Goal: Task Accomplishment & Management: Manage account settings

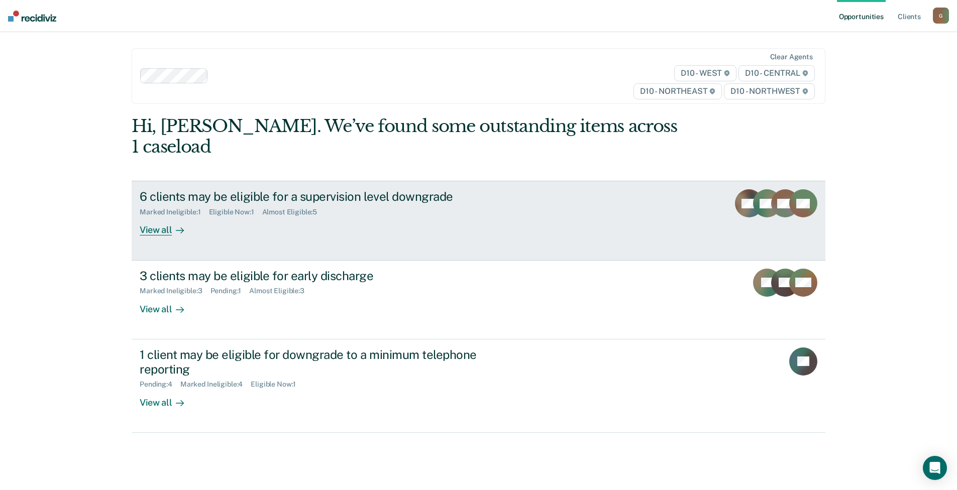
click at [236, 197] on div "6 clients may be eligible for a supervision level downgrade Marked Ineligible :…" at bounding box center [328, 212] width 377 height 46
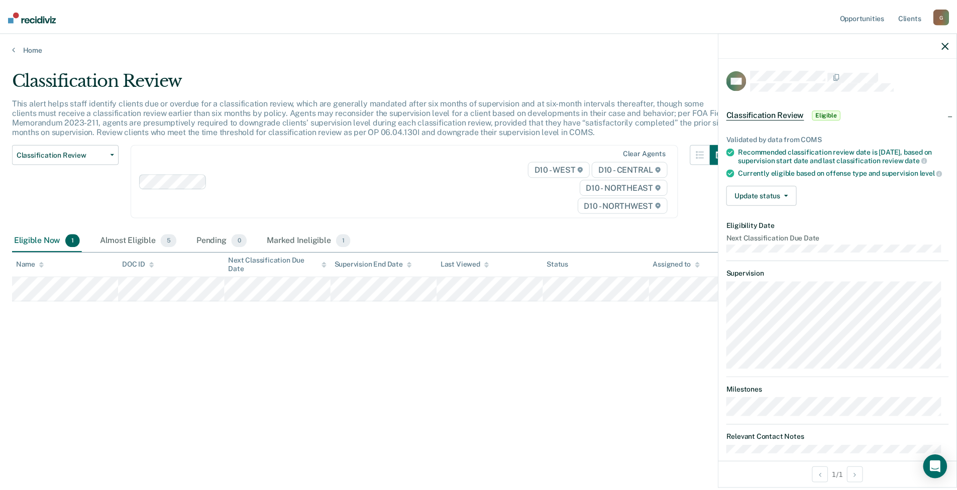
scroll to position [28, 0]
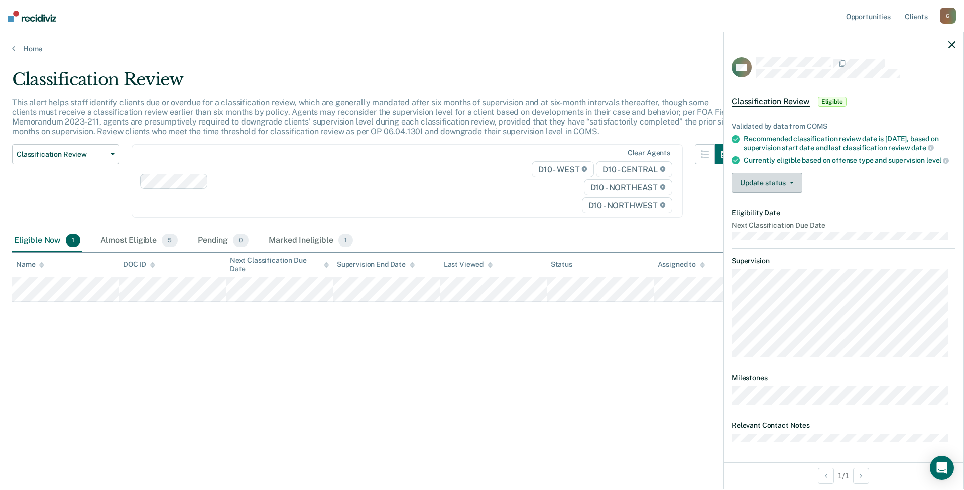
click at [783, 186] on button "Update status" at bounding box center [767, 183] width 71 height 20
click at [795, 204] on button "[PERSON_NAME]" at bounding box center [780, 207] width 97 height 16
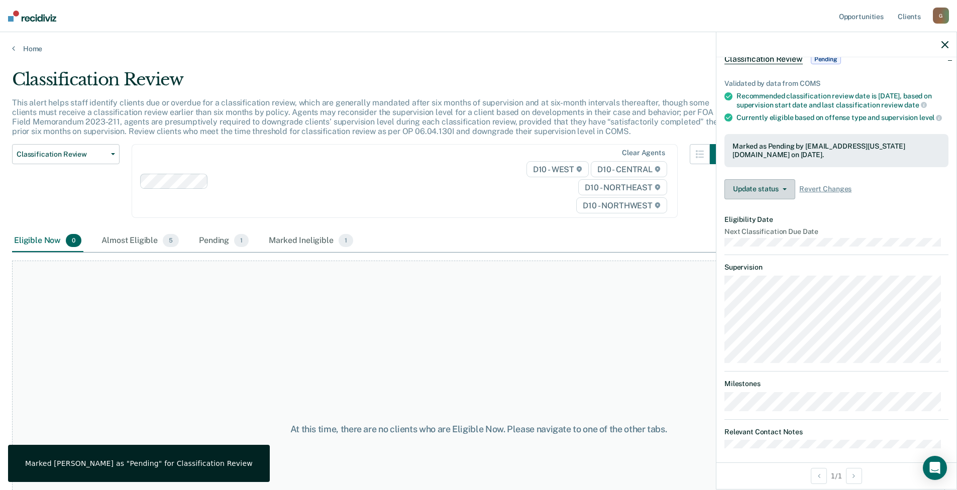
scroll to position [77, 0]
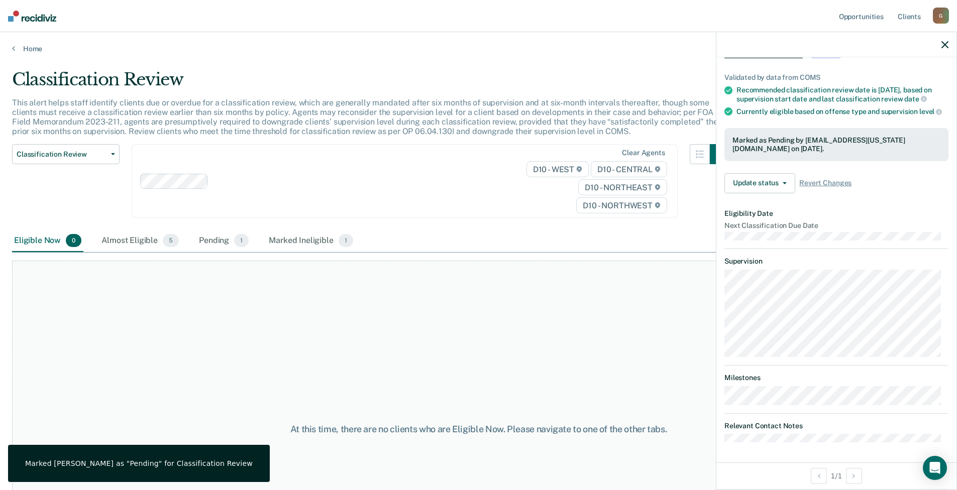
click at [945, 48] on icon "button" at bounding box center [944, 44] width 7 height 7
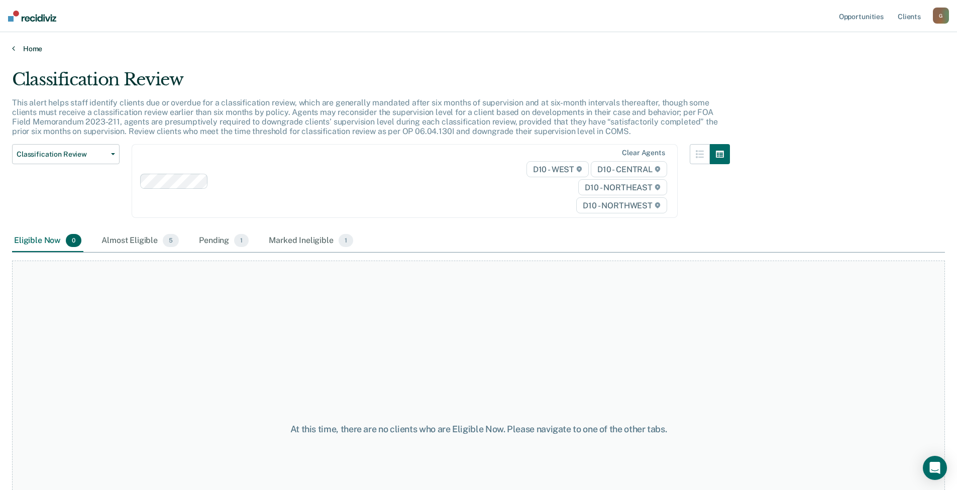
click at [33, 48] on link "Home" at bounding box center [478, 48] width 933 height 9
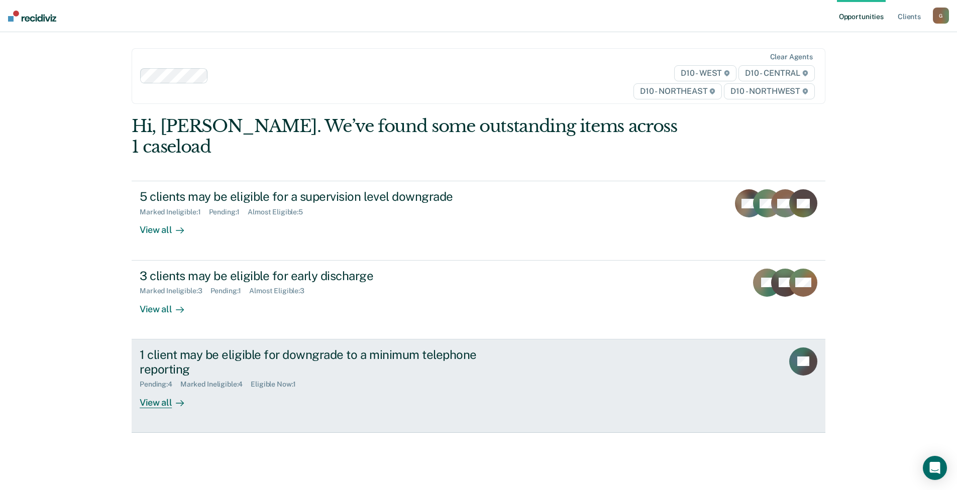
click at [339, 376] on div "Pending : 4 Marked Ineligible : 4 Eligible Now : 1" at bounding box center [316, 382] width 353 height 13
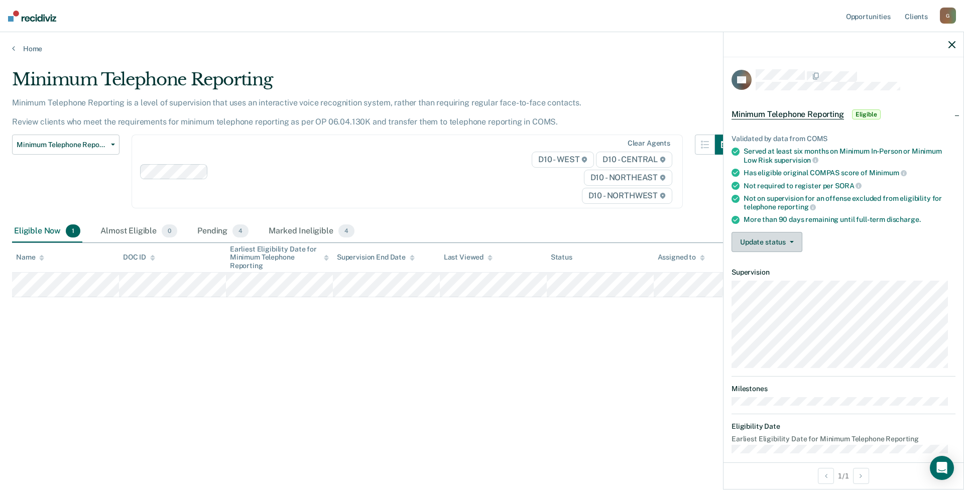
click at [790, 237] on button "Update status" at bounding box center [767, 242] width 71 height 20
click at [787, 279] on button "Mark Ineligible" at bounding box center [780, 282] width 97 height 16
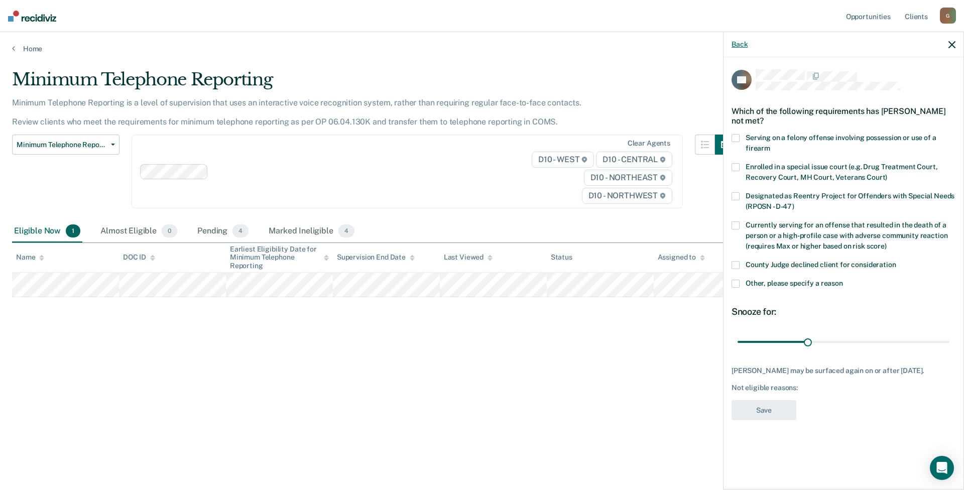
click at [735, 41] on button "Back" at bounding box center [740, 44] width 16 height 9
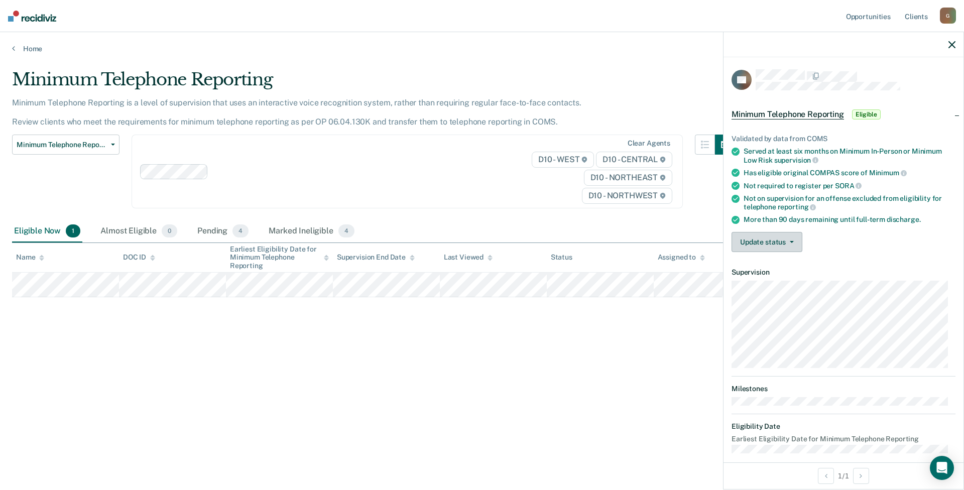
click at [784, 236] on button "Update status" at bounding box center [767, 242] width 71 height 20
click at [774, 263] on button "[PERSON_NAME]" at bounding box center [780, 266] width 97 height 16
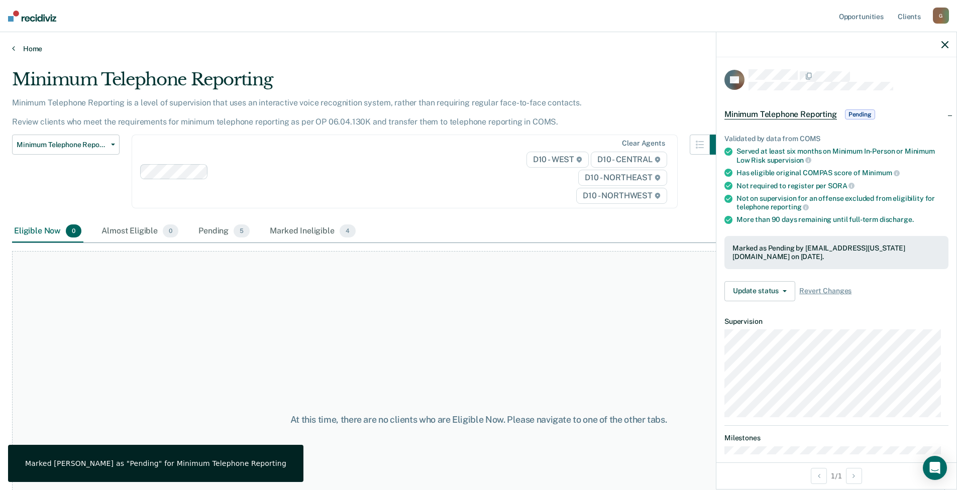
click at [39, 50] on link "Home" at bounding box center [478, 48] width 933 height 9
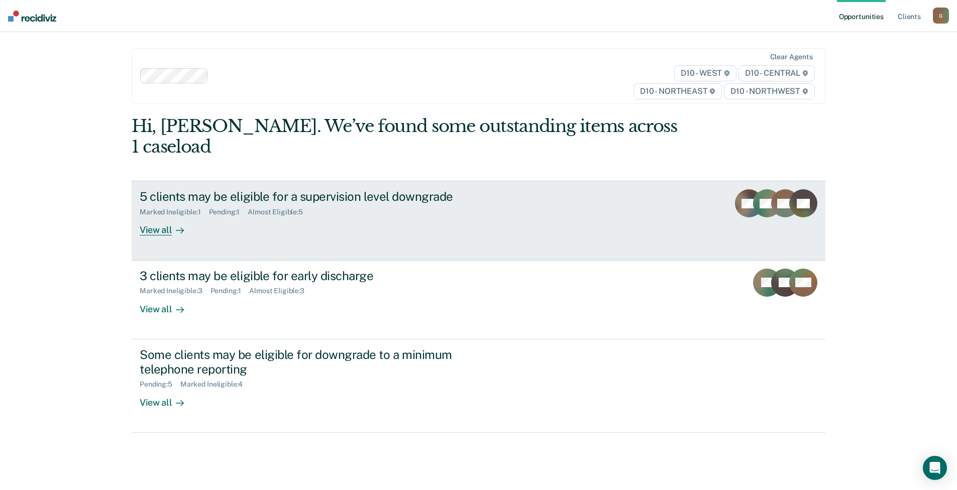
click at [506, 205] on div "5 clients may be eligible for a supervision level downgrade Marked Ineligible :…" at bounding box center [328, 212] width 377 height 46
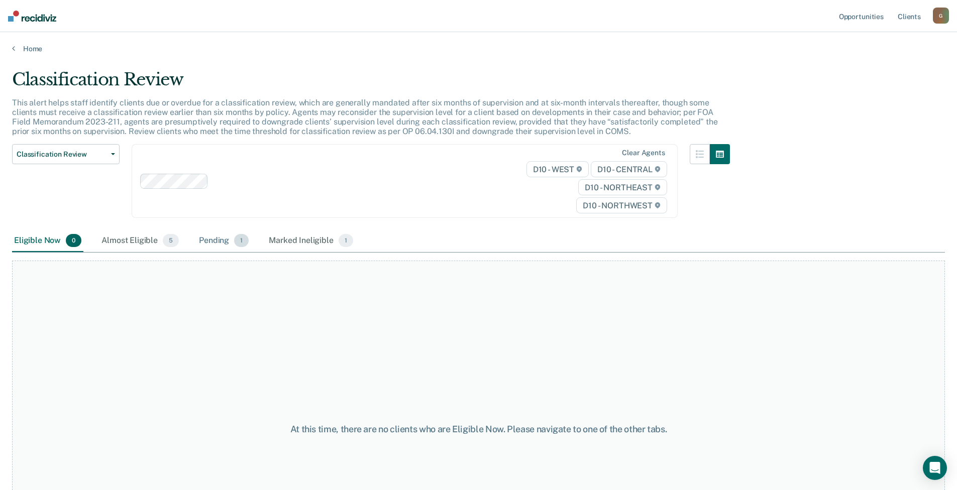
click at [220, 243] on div "Pending 1" at bounding box center [224, 241] width 54 height 22
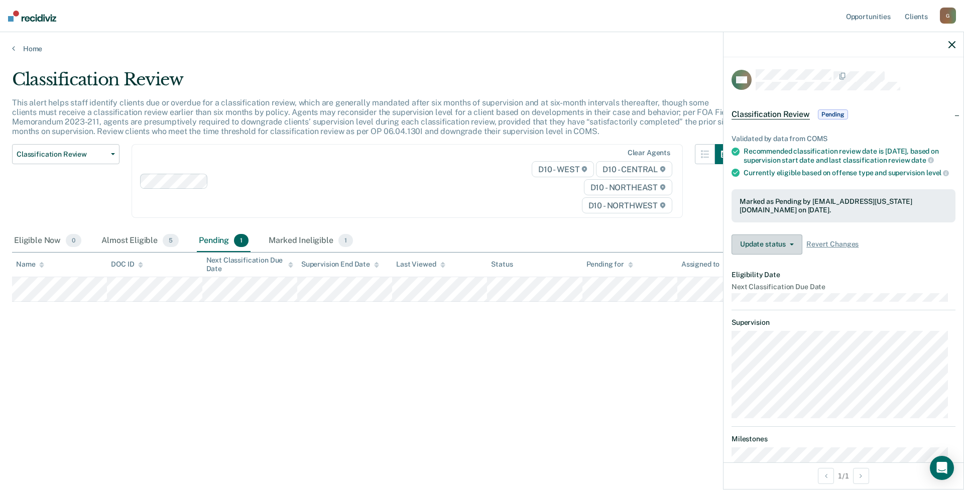
click at [775, 255] on button "Update status" at bounding box center [767, 245] width 71 height 20
click at [781, 277] on button "Revert from Pending" at bounding box center [780, 269] width 97 height 16
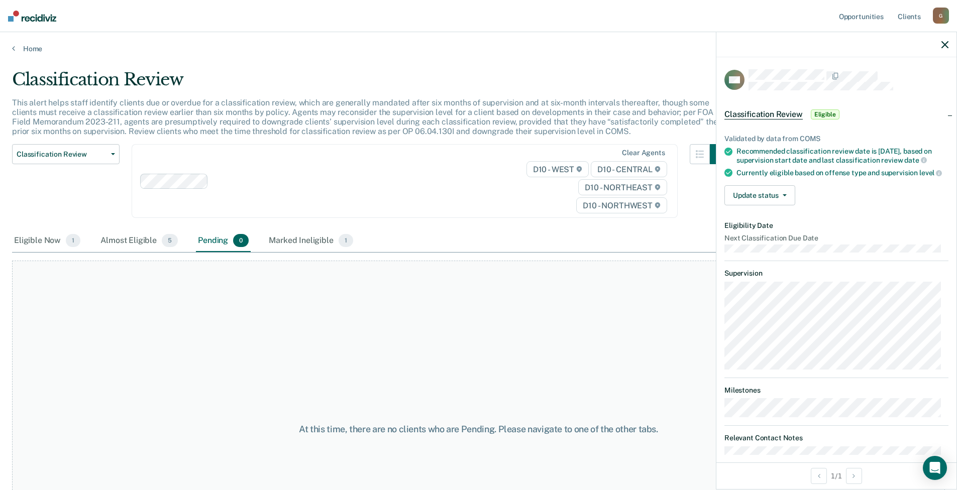
click at [946, 43] on icon "button" at bounding box center [944, 44] width 7 height 7
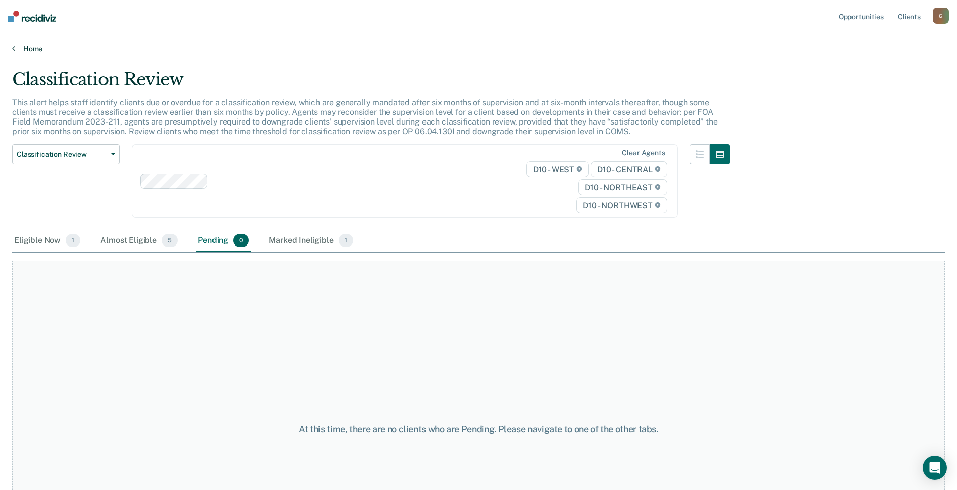
click at [26, 48] on link "Home" at bounding box center [478, 48] width 933 height 9
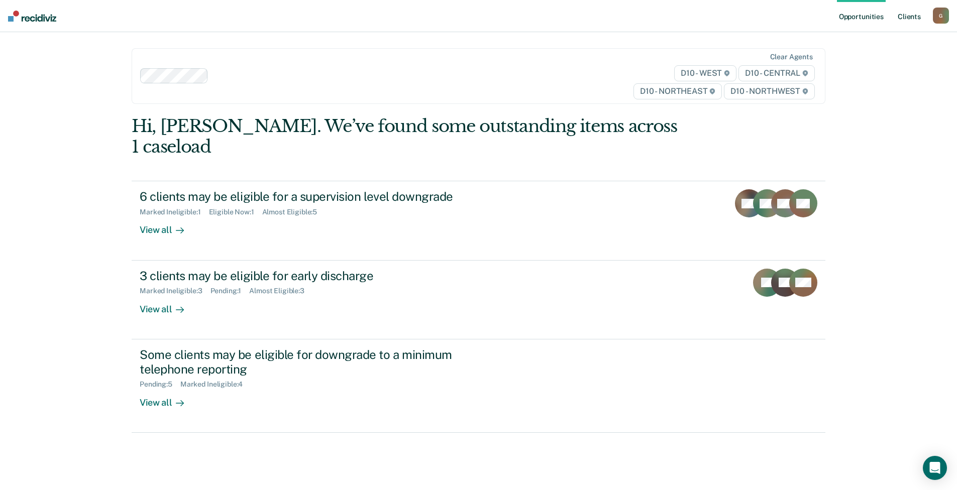
click at [912, 16] on link "Client s" at bounding box center [909, 16] width 27 height 32
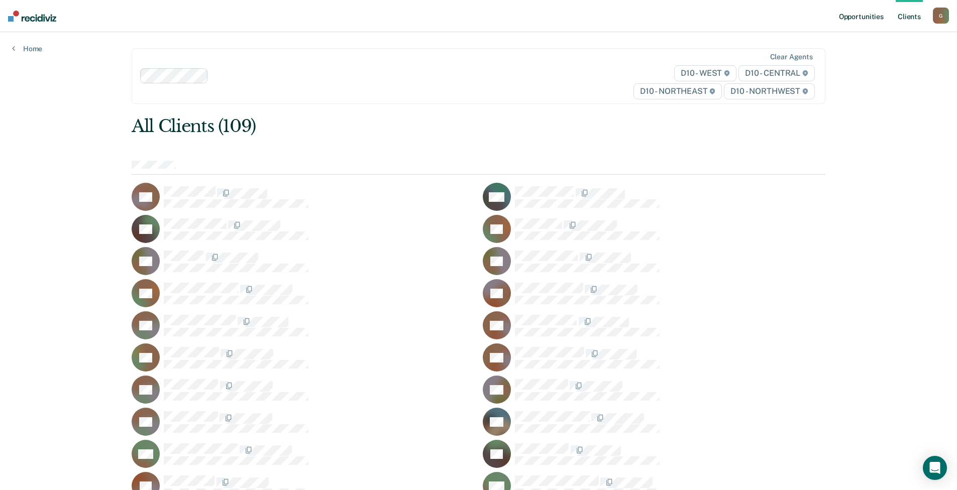
click at [875, 17] on link "Opportunities" at bounding box center [861, 16] width 49 height 32
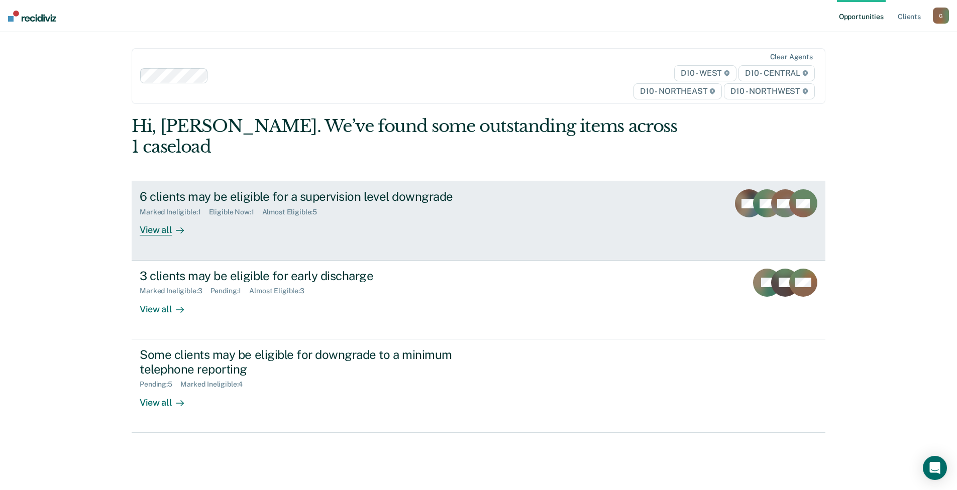
click at [373, 204] on div "Marked Ineligible : 1 Eligible Now : 1 Almost Eligible : 5" at bounding box center [316, 210] width 353 height 13
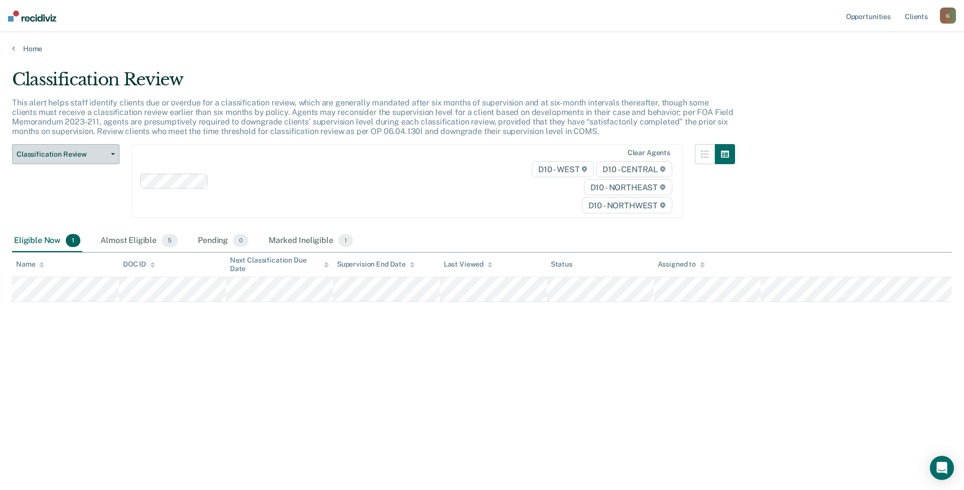
click at [99, 153] on span "Classification Review" at bounding box center [62, 154] width 90 height 9
click at [33, 48] on link "Home" at bounding box center [482, 48] width 940 height 9
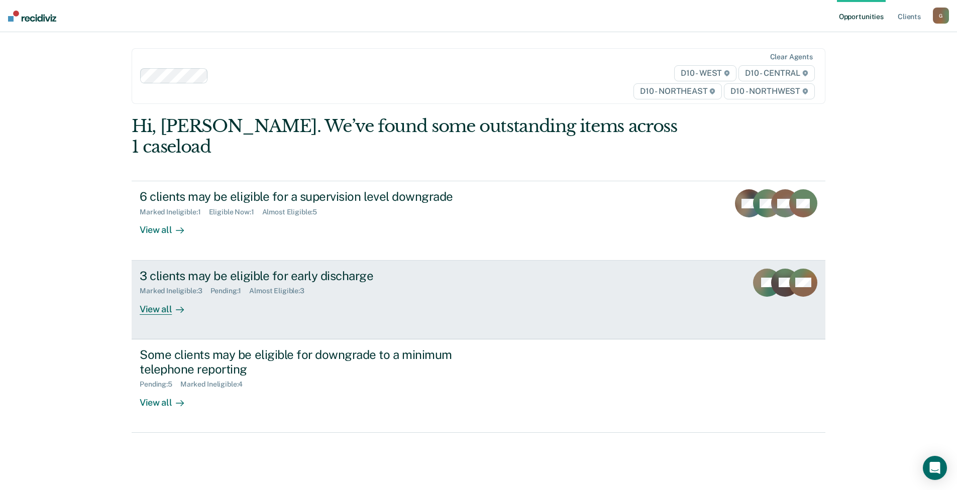
click at [352, 283] on div "3 clients may be eligible for early discharge Marked Ineligible : 3 Pending : 1…" at bounding box center [328, 292] width 377 height 46
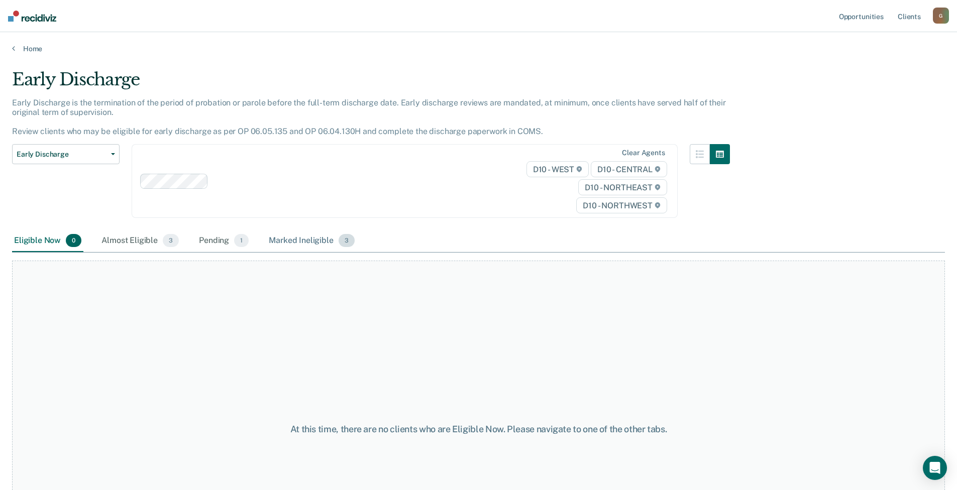
click at [303, 236] on div "Marked Ineligible 3" at bounding box center [312, 241] width 90 height 22
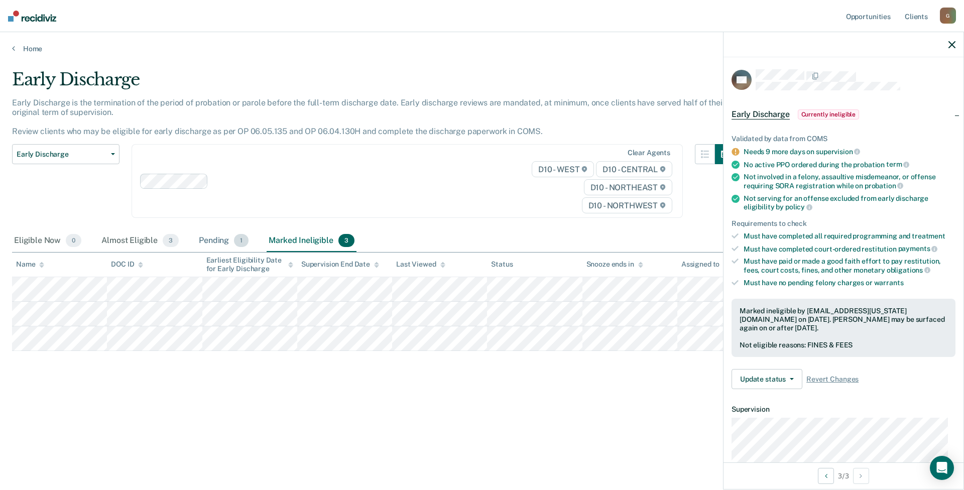
click at [214, 242] on div "Pending 1" at bounding box center [224, 241] width 54 height 22
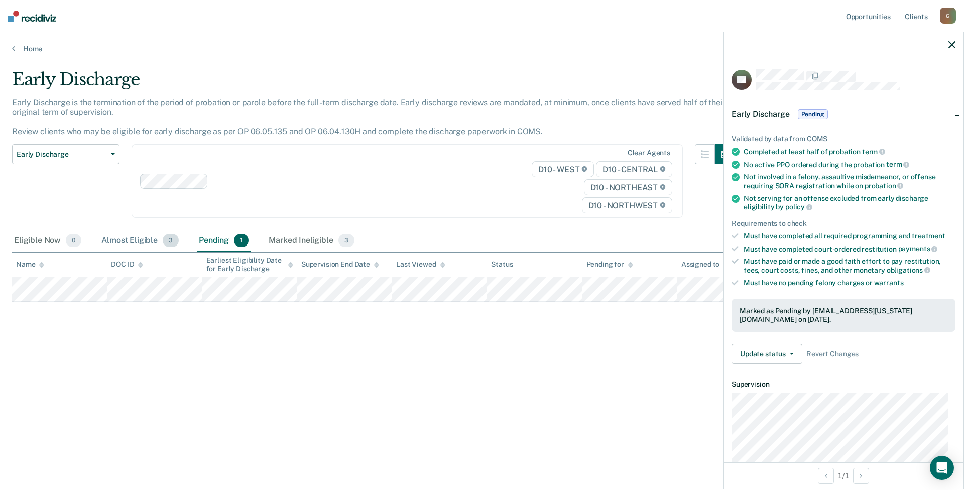
click at [136, 242] on div "Almost Eligible 3" at bounding box center [139, 241] width 81 height 22
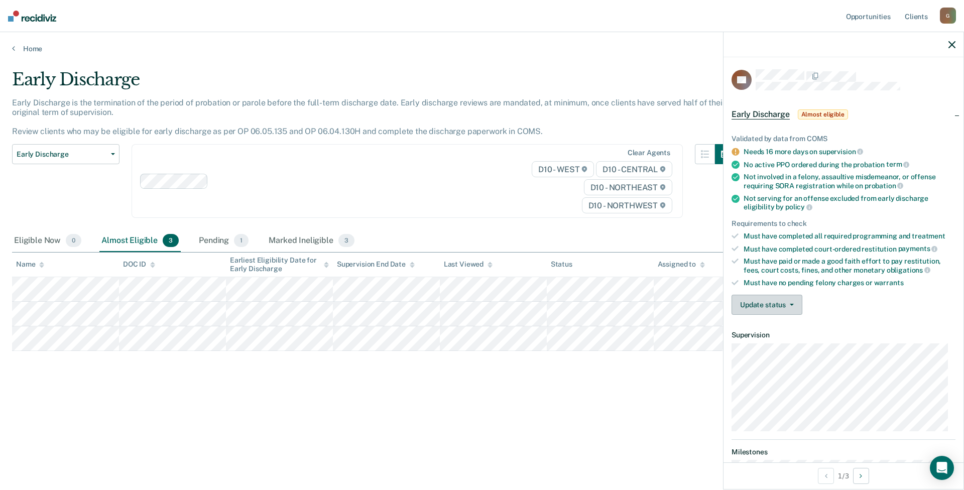
click at [787, 308] on button "Update status" at bounding box center [767, 305] width 71 height 20
click at [787, 326] on button "[PERSON_NAME]" at bounding box center [780, 329] width 97 height 16
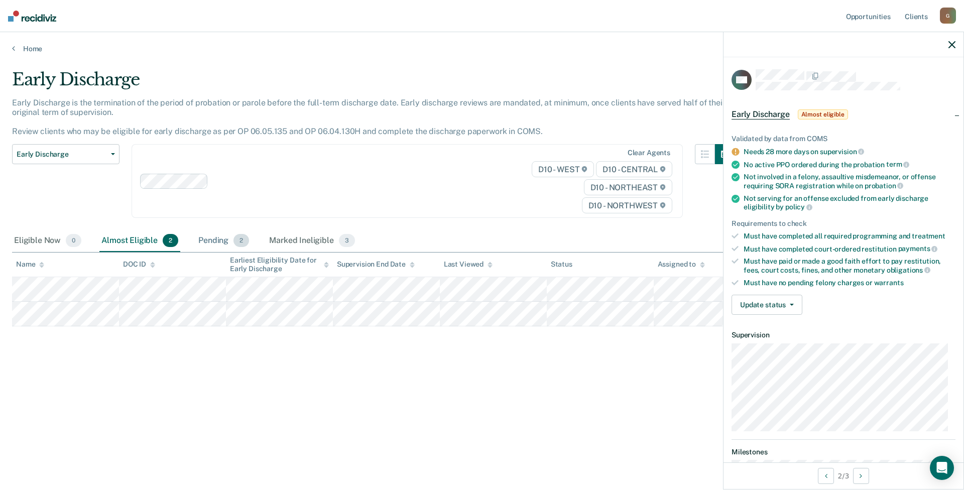
click at [212, 242] on div "Pending 2" at bounding box center [223, 241] width 55 height 22
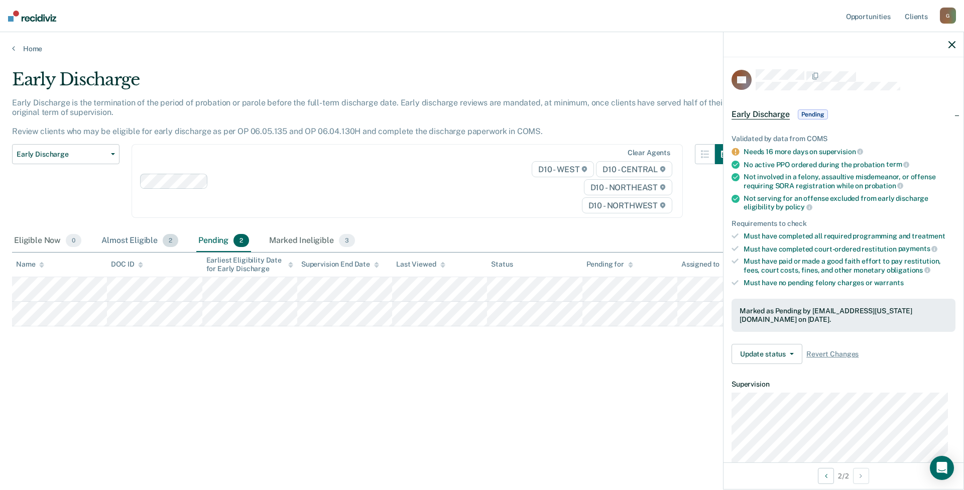
click at [143, 241] on div "Almost Eligible 2" at bounding box center [139, 241] width 81 height 22
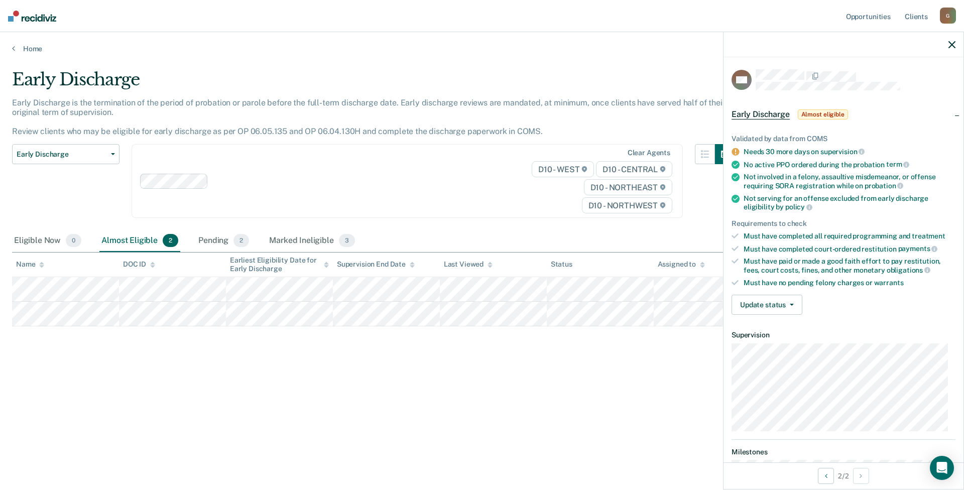
click at [31, 53] on main "Early Discharge Early Discharge is the termination of the period of probation o…" at bounding box center [482, 270] width 964 height 434
click at [30, 51] on link "Home" at bounding box center [482, 48] width 940 height 9
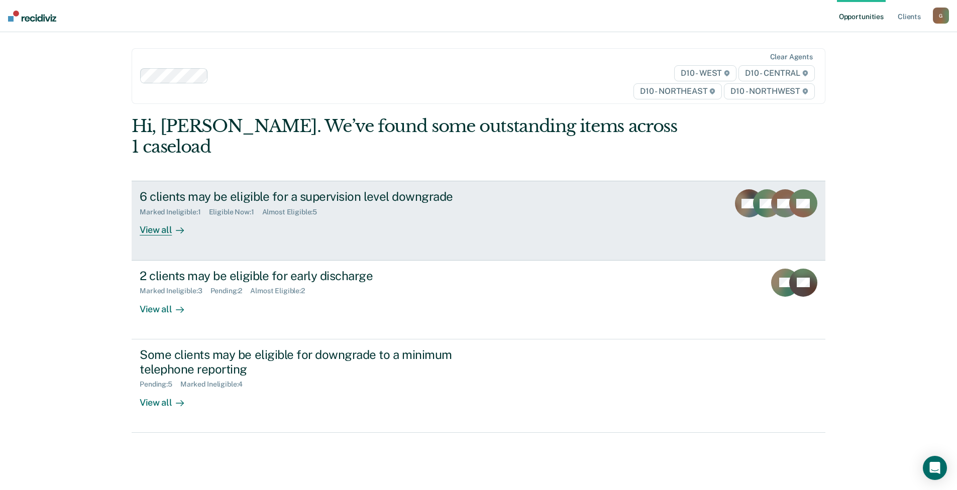
click at [302, 201] on div "6 clients may be eligible for a supervision level downgrade Marked Ineligible :…" at bounding box center [328, 212] width 377 height 46
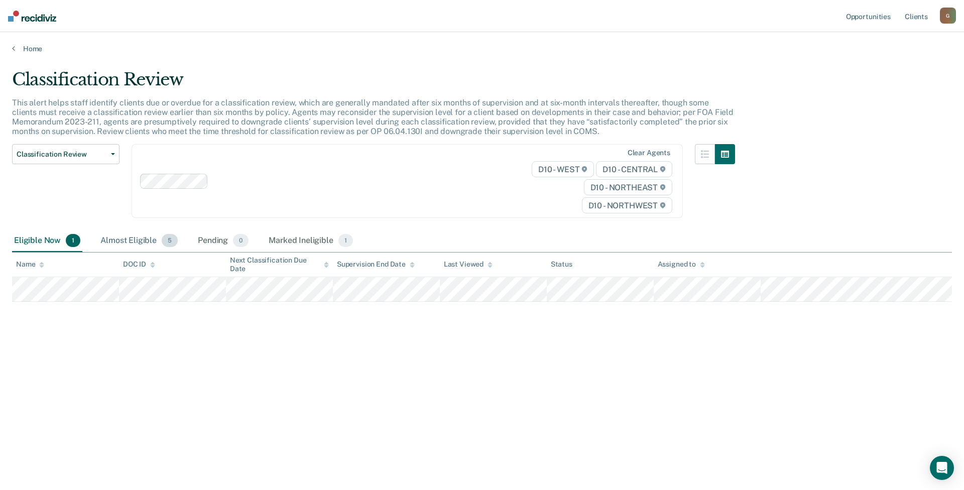
click at [132, 240] on div "Almost Eligible 5" at bounding box center [138, 241] width 81 height 22
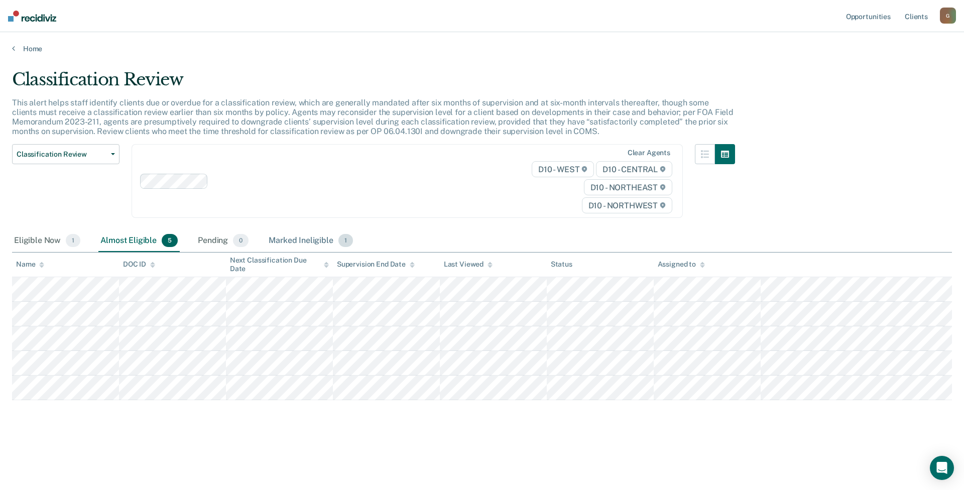
click at [312, 243] on div "Marked Ineligible 1" at bounding box center [311, 241] width 88 height 22
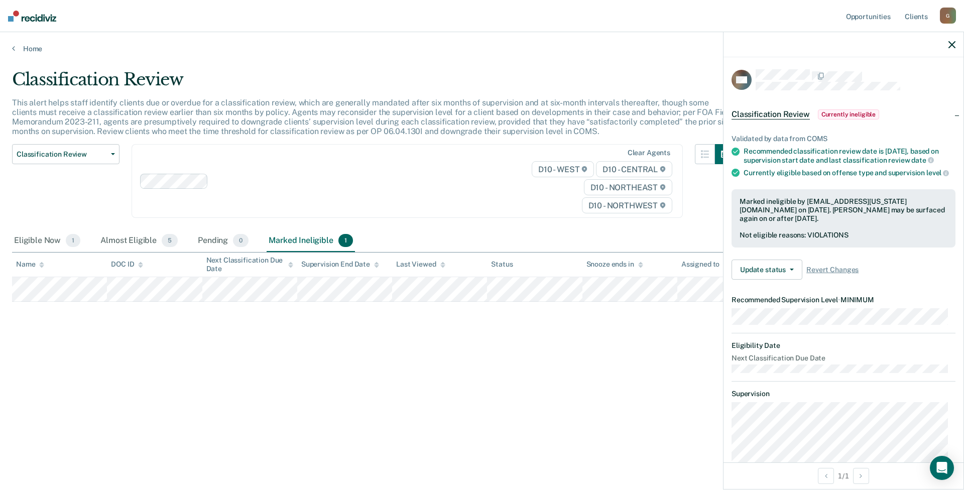
click at [950, 45] on icon "button" at bounding box center [952, 44] width 7 height 7
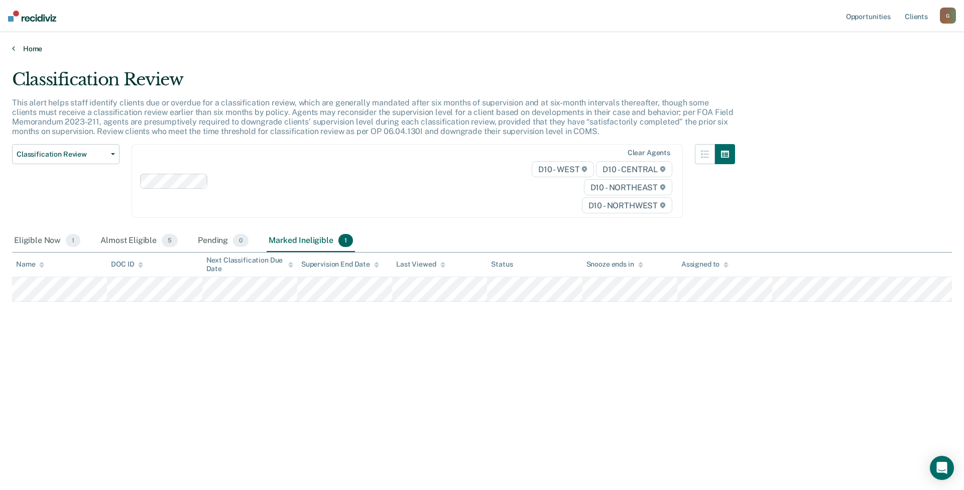
click at [35, 46] on link "Home" at bounding box center [482, 48] width 940 height 9
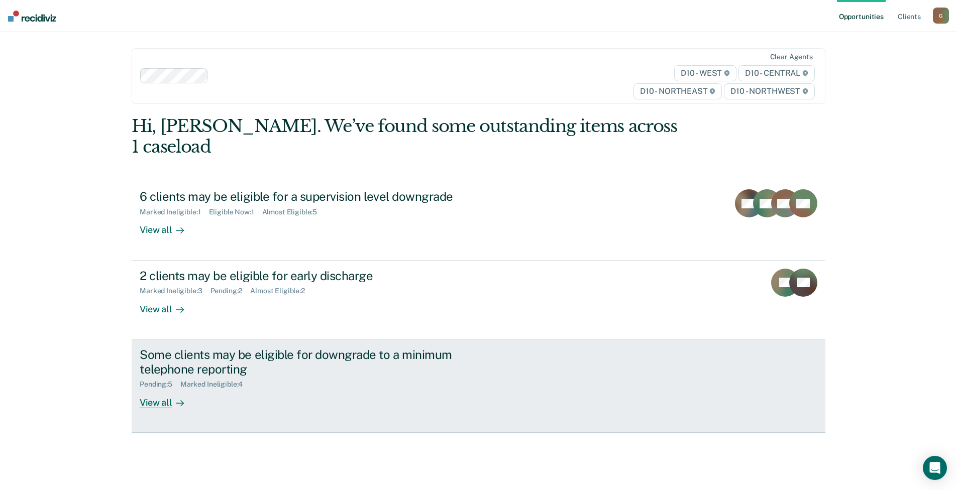
click at [340, 371] on div "Some clients may be eligible for downgrade to a minimum telephone reporting Pen…" at bounding box center [328, 378] width 377 height 61
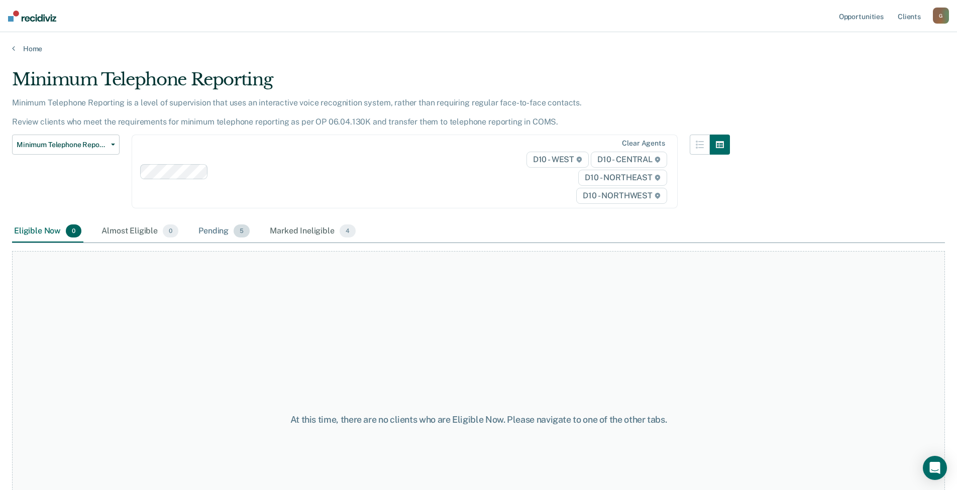
click at [208, 232] on div "Pending 5" at bounding box center [223, 232] width 55 height 22
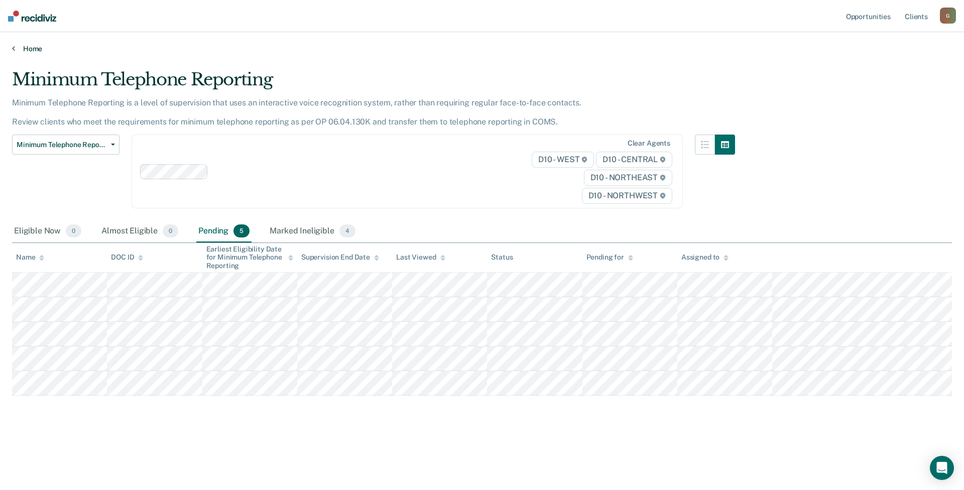
click at [35, 51] on link "Home" at bounding box center [482, 48] width 940 height 9
